Goal: Complete application form: Complete application form

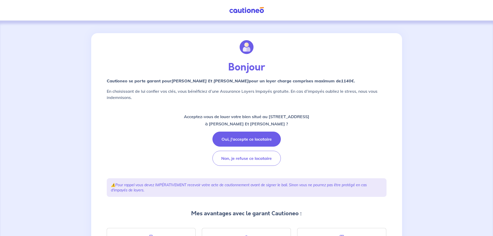
scroll to position [69, 0]
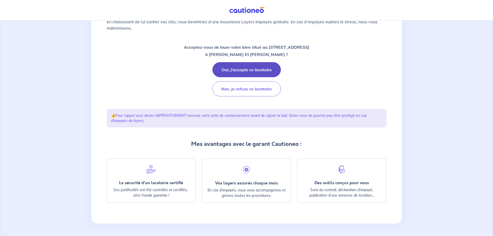
click at [251, 69] on button "Oui, j'accepte ce locataire" at bounding box center [247, 69] width 68 height 15
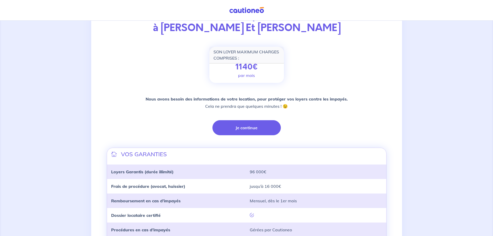
scroll to position [78, 0]
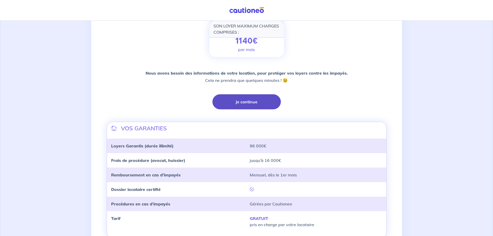
click at [260, 101] on button "Je continue" at bounding box center [247, 101] width 68 height 15
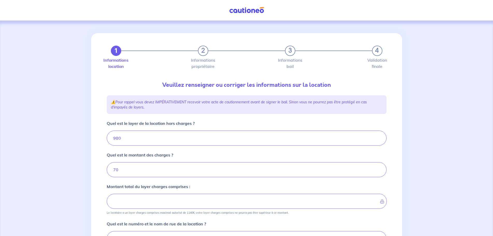
type input "1050"
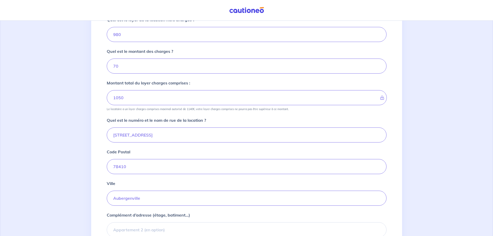
scroll to position [156, 0]
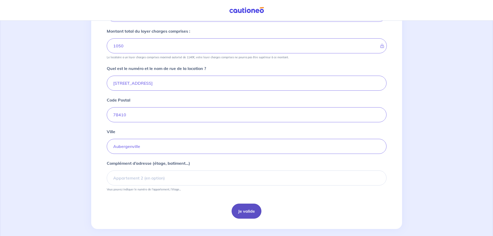
click at [257, 213] on button "Je valide" at bounding box center [247, 211] width 30 height 15
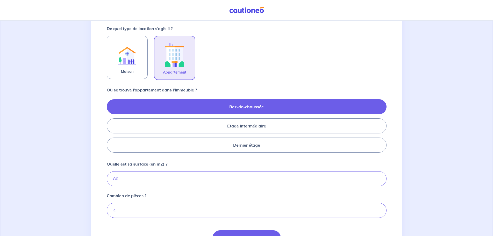
scroll to position [181, 0]
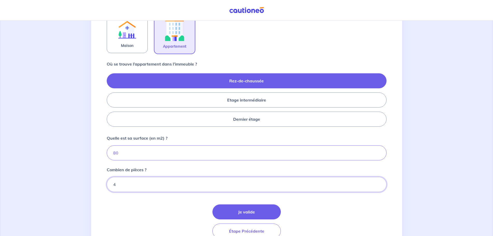
drag, startPoint x: 113, startPoint y: 186, endPoint x: 96, endPoint y: 187, distance: 16.9
click at [96, 187] on div "1 2 3 4 Informations location Informations propriétaire Informations bail Valid…" at bounding box center [246, 50] width 311 height 397
type input "3"
click at [323, 207] on div "Je valide Étape Précédente" at bounding box center [247, 222] width 280 height 34
click at [240, 209] on button "Je valide" at bounding box center [247, 212] width 68 height 15
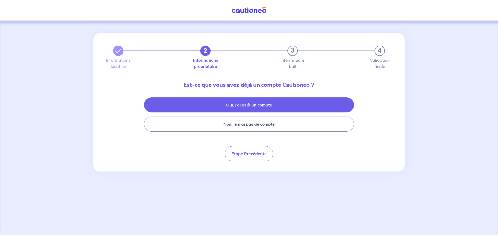
click at [272, 108] on button "Oui, j’ai déjà un compte" at bounding box center [249, 104] width 210 height 15
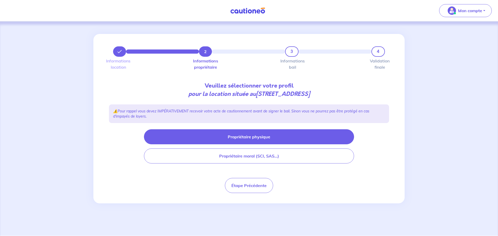
click at [223, 135] on button "Propriétaire physique" at bounding box center [249, 136] width 210 height 15
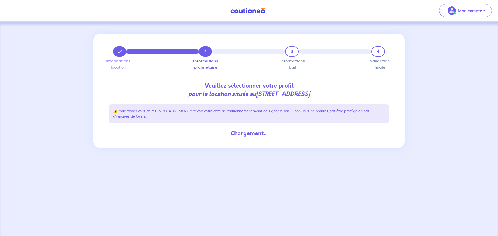
select select "FR"
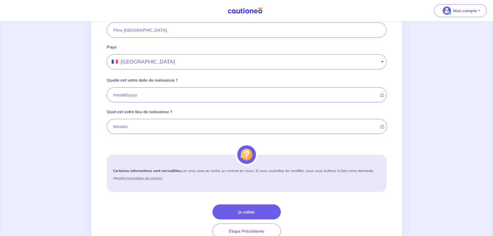
scroll to position [337, 0]
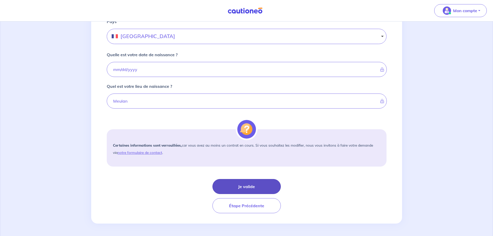
click at [244, 187] on button "Je valide" at bounding box center [247, 186] width 68 height 15
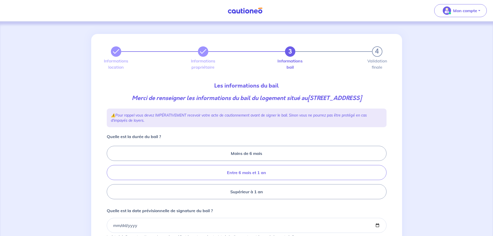
click at [285, 180] on label "Entre 6 mois et 1 an" at bounding box center [247, 172] width 280 height 15
click at [110, 174] on input "Entre 6 mois et 1 an" at bounding box center [108, 172] width 3 height 3
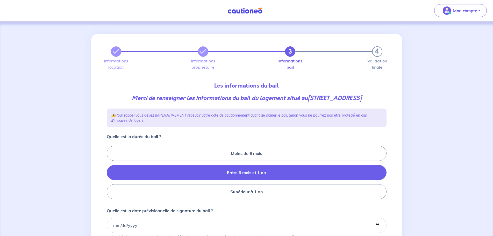
radio input "true"
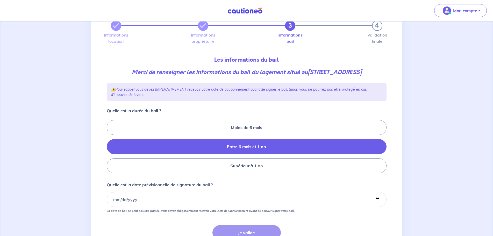
scroll to position [78, 0]
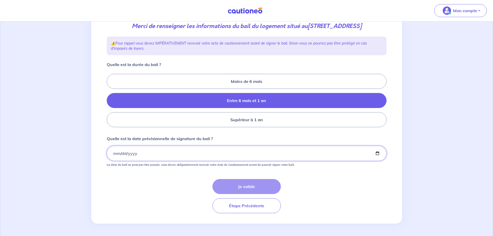
click at [115, 157] on input "Quelle est la date prévisionnelle de signature du bail ?" at bounding box center [247, 153] width 280 height 15
click at [113, 158] on input "Quelle est la date prévisionnelle de signature du bail ?" at bounding box center [247, 153] width 280 height 15
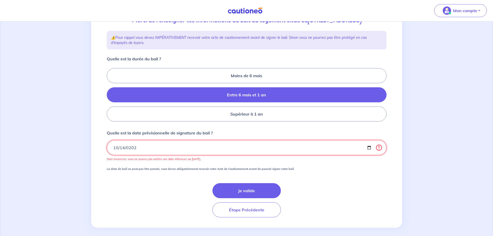
type input "2025-10-14"
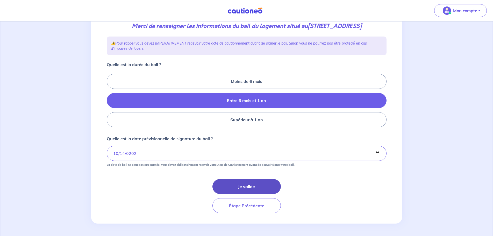
click at [258, 187] on button "Je valide" at bounding box center [247, 186] width 68 height 15
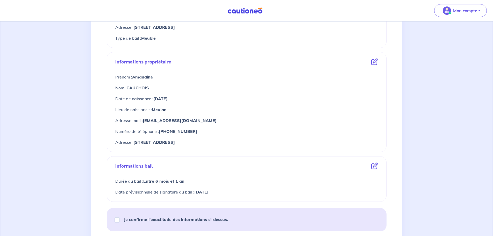
scroll to position [181, 0]
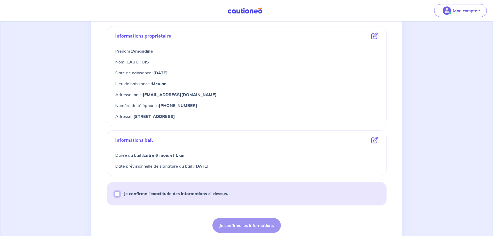
click at [115, 195] on input "Je confirme l’exactitude des informations ci-dessus." at bounding box center [117, 194] width 5 height 5
checkbox input "true"
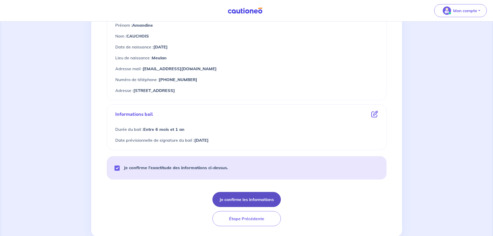
click at [265, 198] on button "Je confirme les informations" at bounding box center [247, 199] width 68 height 15
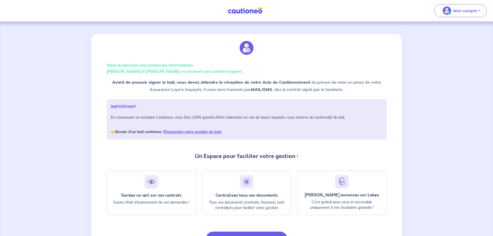
scroll to position [33, 0]
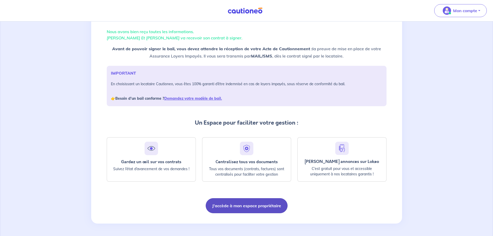
click at [256, 204] on button "J'accède à mon espace propriétaire" at bounding box center [247, 205] width 82 height 15
